Goal: Information Seeking & Learning: Learn about a topic

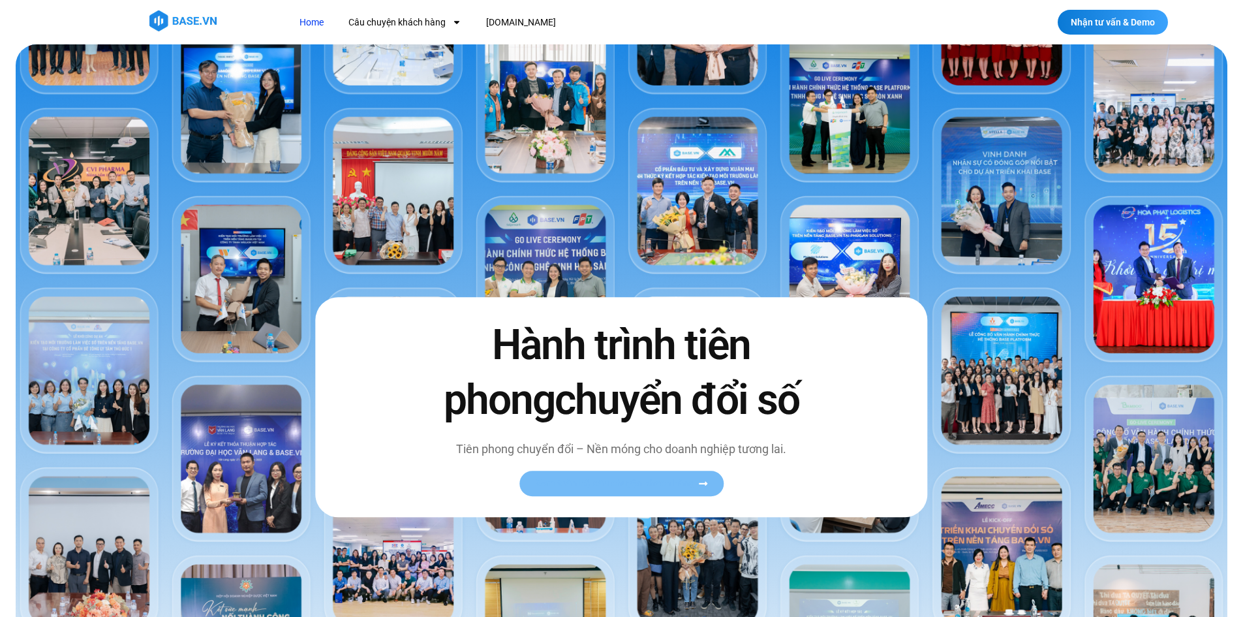
click at [695, 486] on span "Xem toàn bộ câu chuyện khách hàng" at bounding box center [615, 483] width 160 height 10
click at [700, 482] on icon at bounding box center [703, 483] width 10 height 10
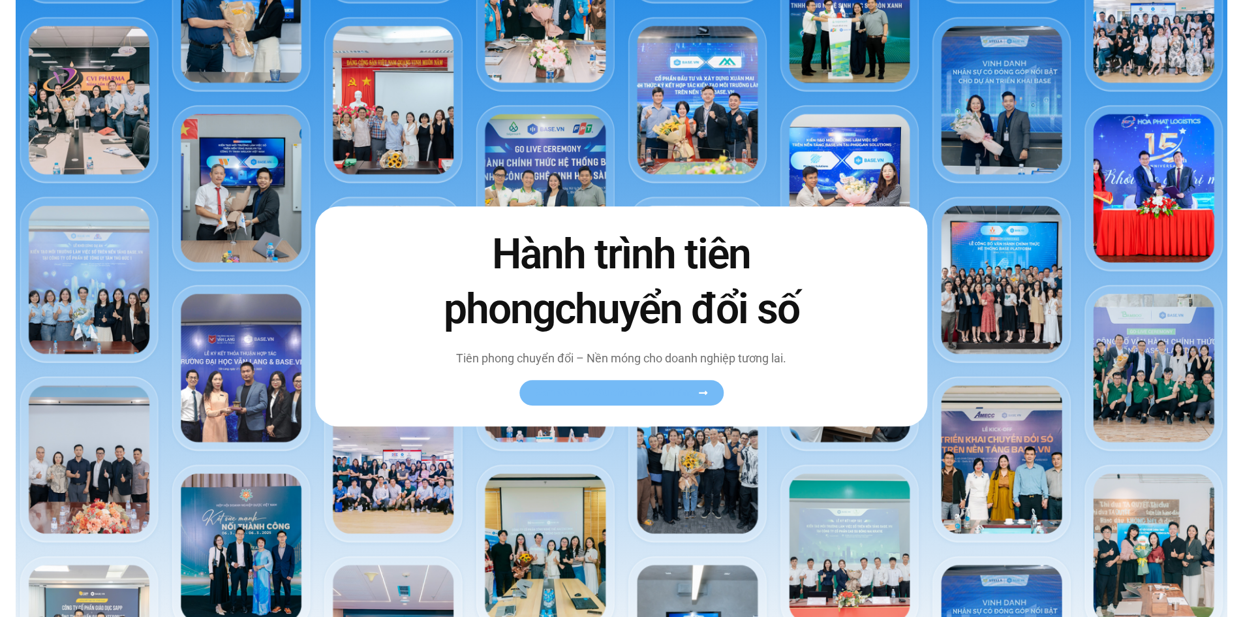
scroll to position [65, 0]
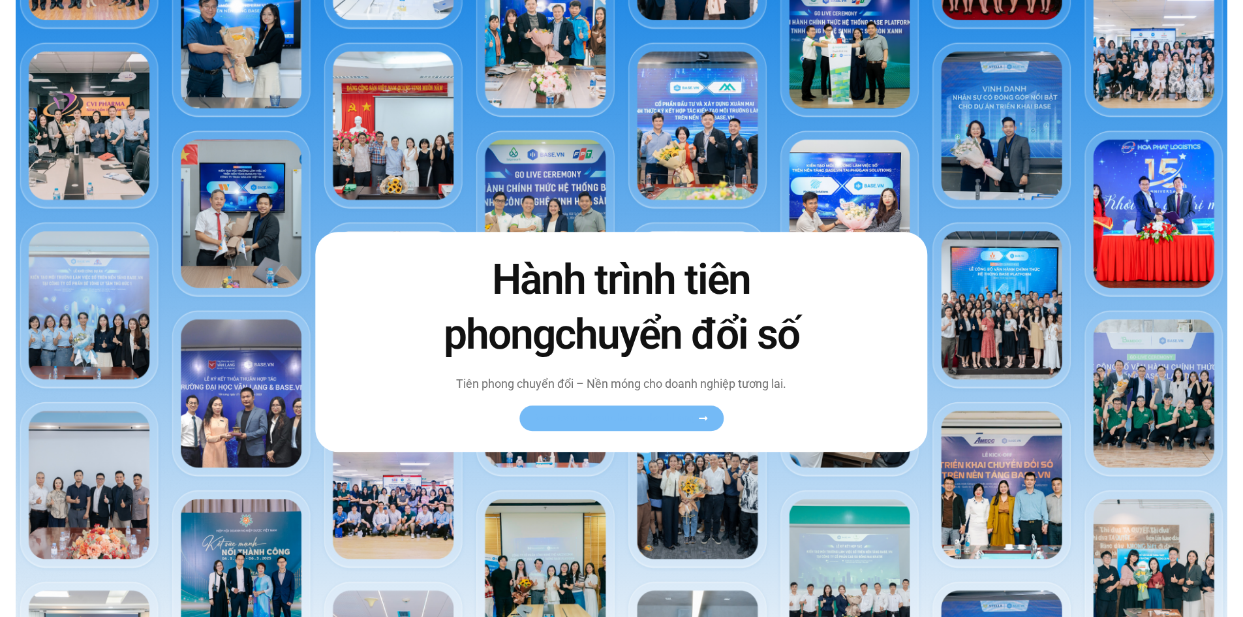
click at [708, 422] on icon at bounding box center [703, 418] width 10 height 10
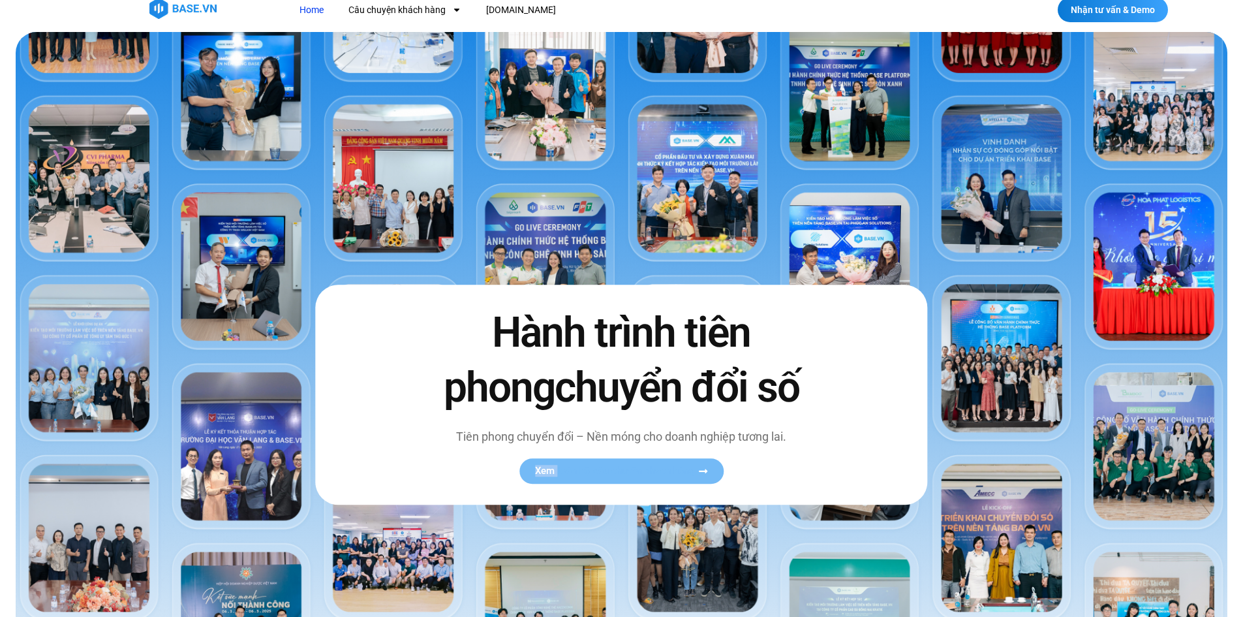
click at [708, 422] on div "Hành trình tiên phong chuyển đổi số Tiên phong chuyển đổi – Nền móng cho doanh …" at bounding box center [621, 394] width 612 height 219
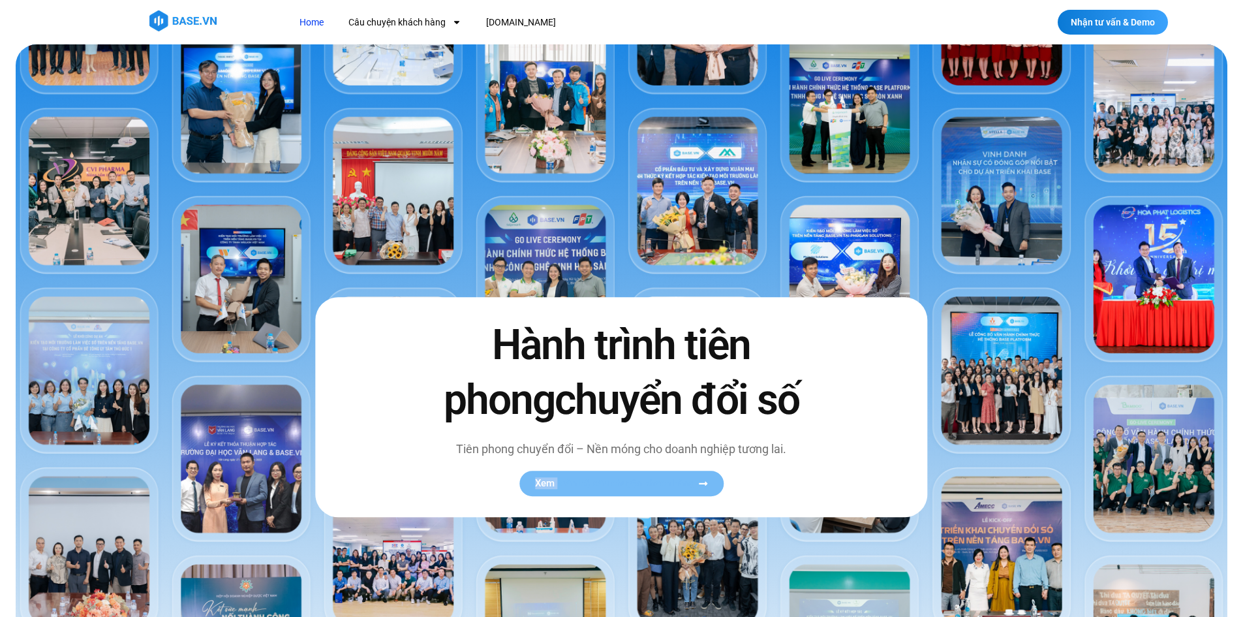
click at [666, 484] on span "Xem toàn bộ câu chuyện khách hàng" at bounding box center [615, 483] width 160 height 10
click at [700, 487] on icon at bounding box center [703, 483] width 10 height 10
drag, startPoint x: 700, startPoint y: 487, endPoint x: 594, endPoint y: 471, distance: 106.9
click at [686, 486] on span "Xem toàn bộ câu chuyện khách hàng" at bounding box center [621, 483] width 173 height 10
click at [544, 482] on span "Xem toàn bộ câu chuyện khách hàng" at bounding box center [615, 483] width 160 height 10
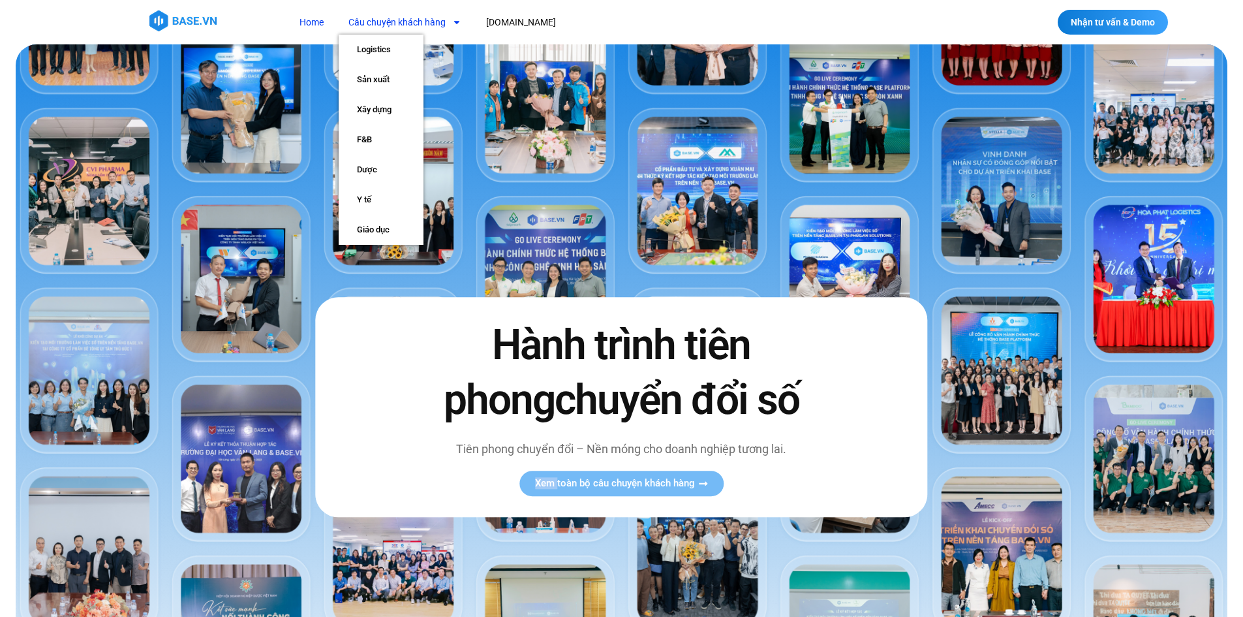
click at [378, 27] on link "Câu chuyện khách hàng" at bounding box center [405, 22] width 132 height 24
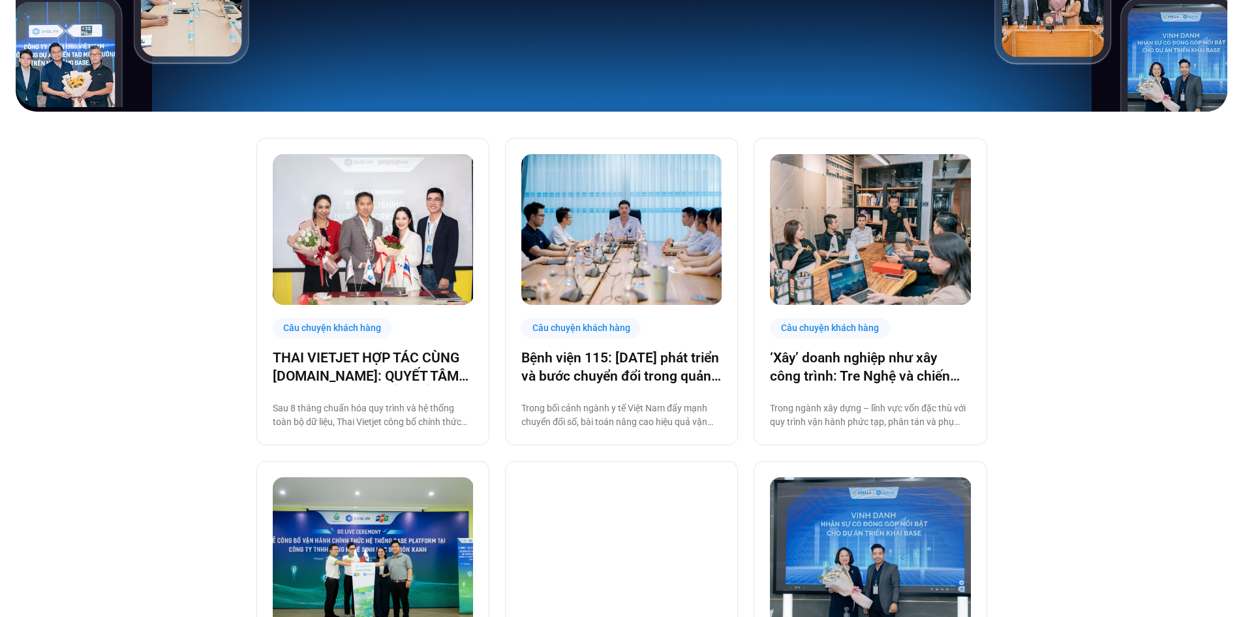
scroll to position [326, 0]
